Goal: Task Accomplishment & Management: Complete application form

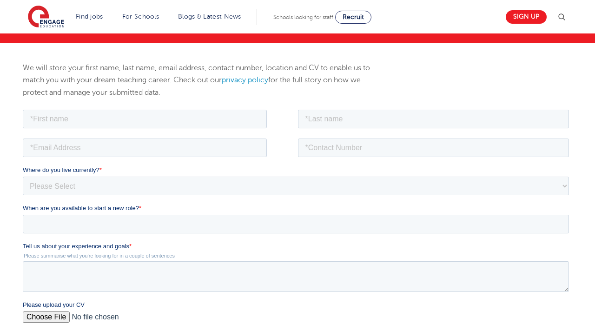
scroll to position [115, 0]
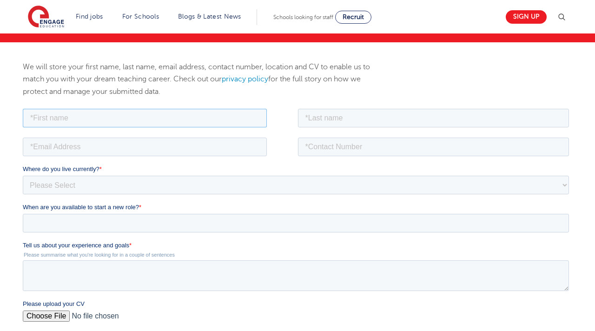
click at [198, 120] on input "text" at bounding box center [144, 117] width 244 height 19
type input "Aodhan"
click at [331, 121] on input "text" at bounding box center [432, 117] width 271 height 19
type input "O'Brien"
click at [188, 149] on input "email" at bounding box center [144, 146] width 244 height 19
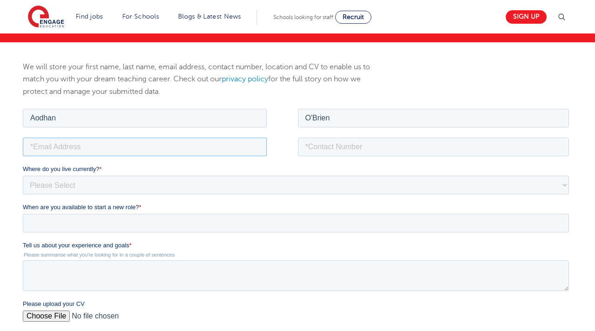
type input "[EMAIL_ADDRESS][DOMAIN_NAME]"
click at [333, 153] on input "tel" at bounding box center [432, 146] width 271 height 19
type input "[PHONE_NUMBER]"
click at [243, 186] on select "Please Select [GEOGRAPHIC_DATA] [GEOGRAPHIC_DATA] [GEOGRAPHIC_DATA] [GEOGRAPHIC…" at bounding box center [295, 184] width 546 height 19
select select "UK"
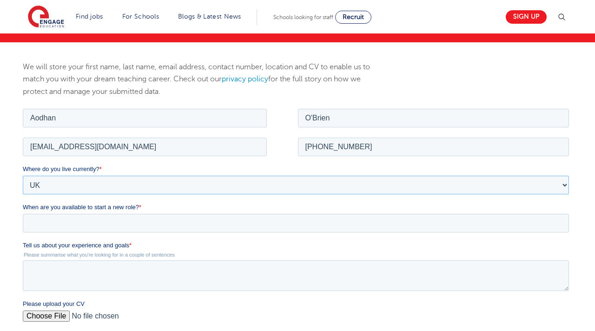
click at [22, 175] on select "Please Select [GEOGRAPHIC_DATA] [GEOGRAPHIC_DATA] [GEOGRAPHIC_DATA] [GEOGRAPHIC…" at bounding box center [295, 184] width 546 height 19
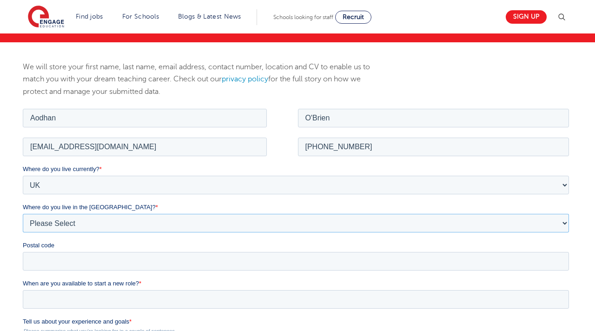
click at [185, 224] on select "Please Select Overseas [GEOGRAPHIC_DATA] [GEOGRAPHIC_DATA] [GEOGRAPHIC_DATA] [G…" at bounding box center [295, 222] width 546 height 19
select select "[GEOGRAPHIC_DATA]"
click at [22, 213] on select "Please Select Overseas [GEOGRAPHIC_DATA] [GEOGRAPHIC_DATA] [GEOGRAPHIC_DATA] [G…" at bounding box center [295, 222] width 546 height 19
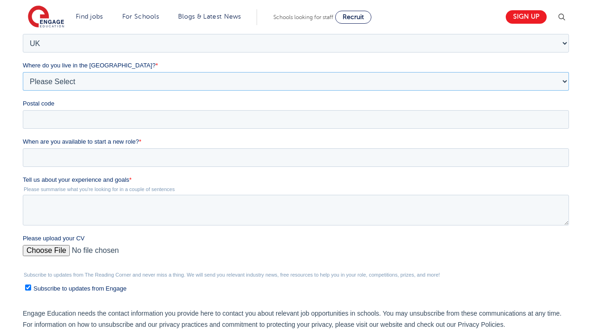
scroll to position [257, 0]
click at [159, 159] on input "When are you available to start a new role? *" at bounding box center [295, 157] width 546 height 19
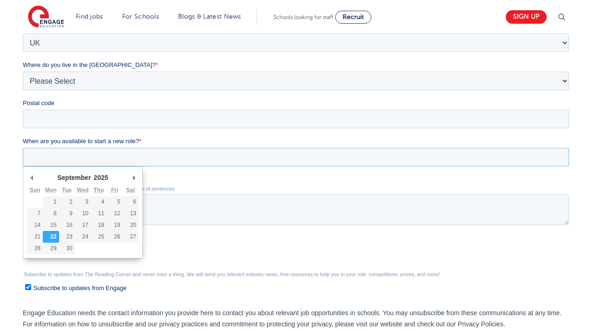
type div "[DATE]"
type input "[DATE]"
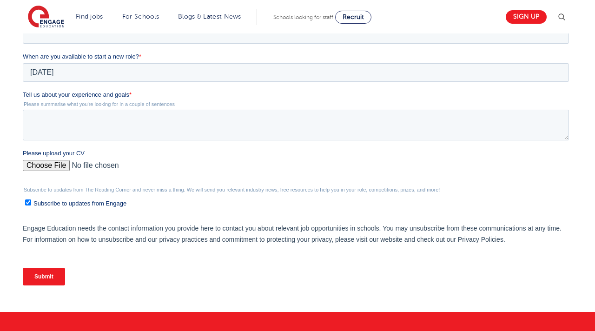
scroll to position [343, 0]
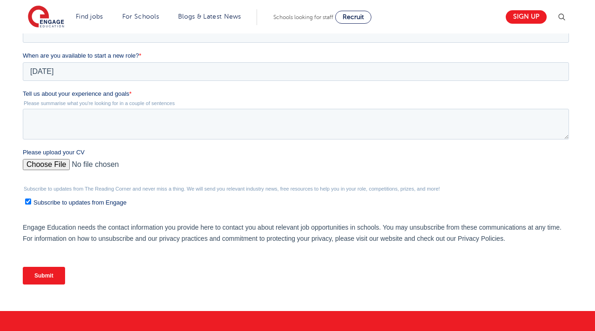
click at [47, 162] on input "Please upload your CV" at bounding box center [295, 168] width 546 height 19
type input "C:\fakepath\CV [PERSON_NAME] [DATE].pdf"
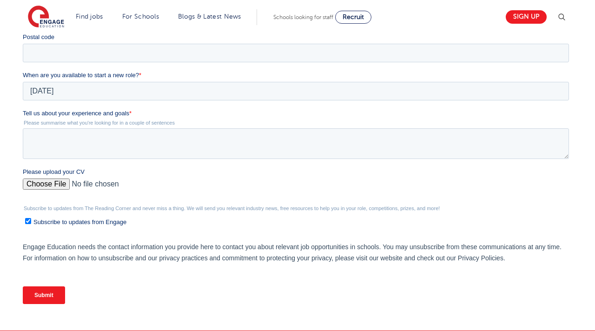
scroll to position [323, 0]
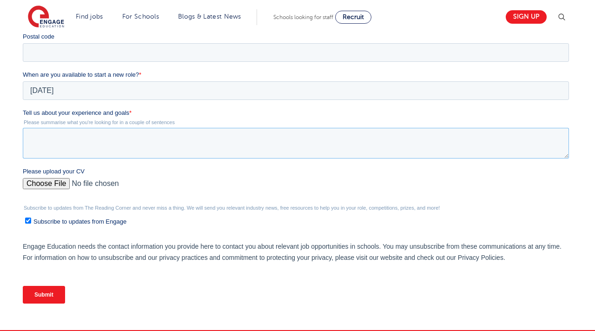
click at [291, 135] on textarea "Tell us about your experience and goals *" at bounding box center [295, 143] width 546 height 31
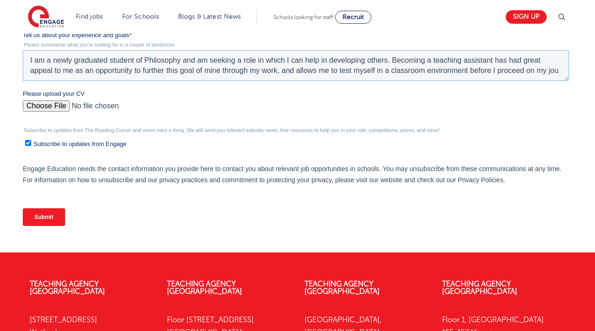
scroll to position [5, 0]
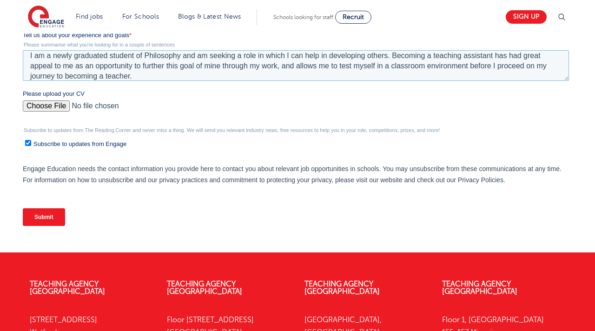
type textarea "I am a newly graduated student of Philosophy and am seeking a role in which I c…"
click at [29, 145] on input "Subscribe to updates from Engage" at bounding box center [28, 143] width 6 height 6
checkbox input "false"
click at [46, 218] on input "Submit" at bounding box center [43, 217] width 42 height 18
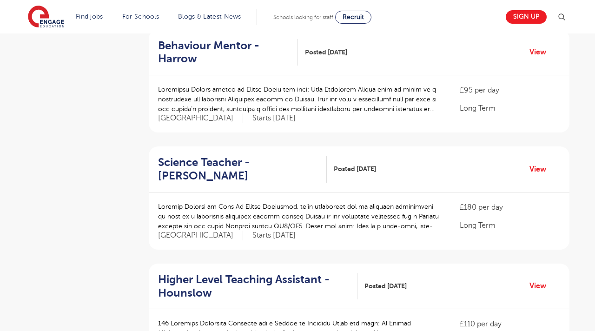
scroll to position [720, 0]
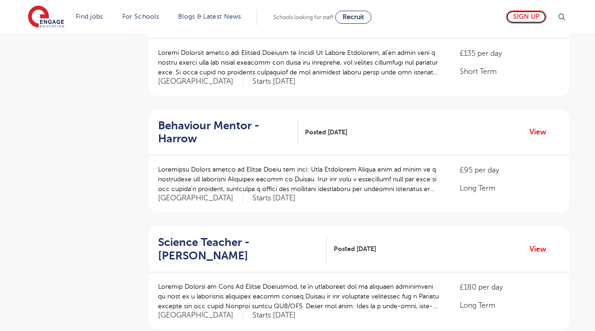
click at [536, 16] on link "Sign up" at bounding box center [526, 16] width 41 height 13
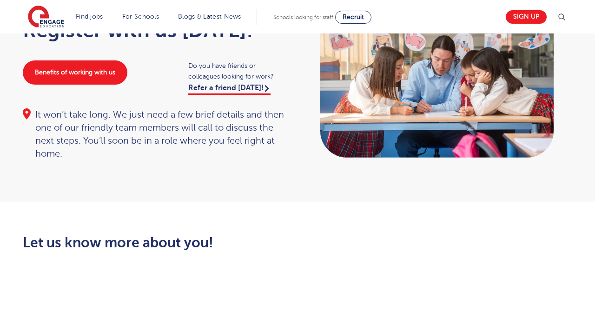
scroll to position [84, 0]
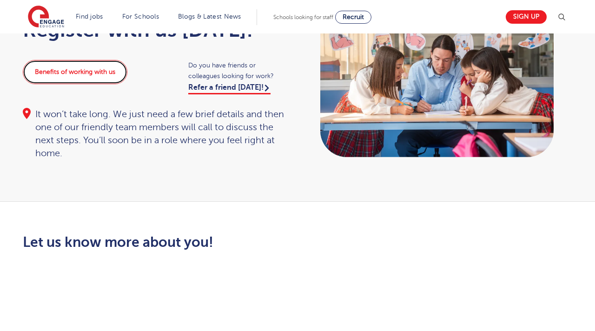
click at [92, 64] on link "Benefits of working with us" at bounding box center [75, 72] width 105 height 24
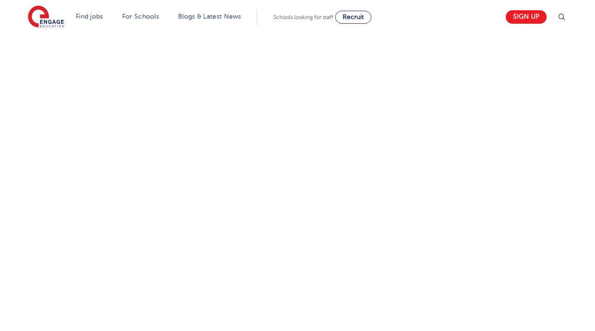
scroll to position [343, 0]
click at [425, 158] on div "Let us know more about you!" at bounding box center [298, 178] width 564 height 406
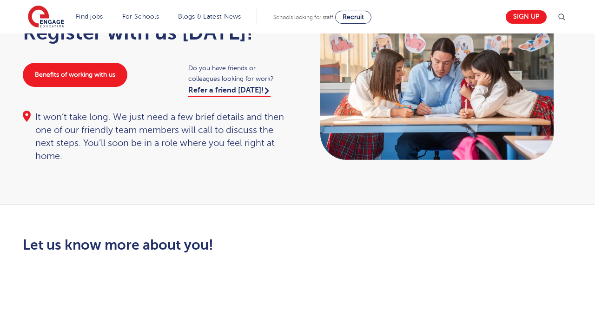
scroll to position [0, 0]
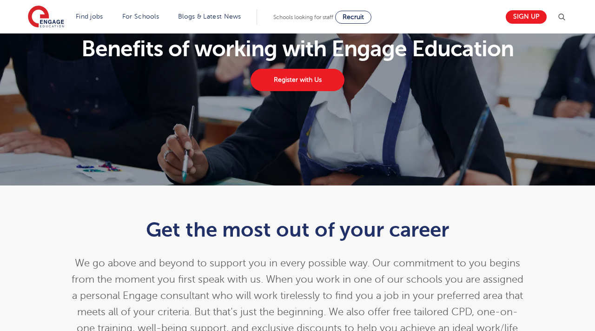
scroll to position [88, 0]
